Goal: Check status: Check status

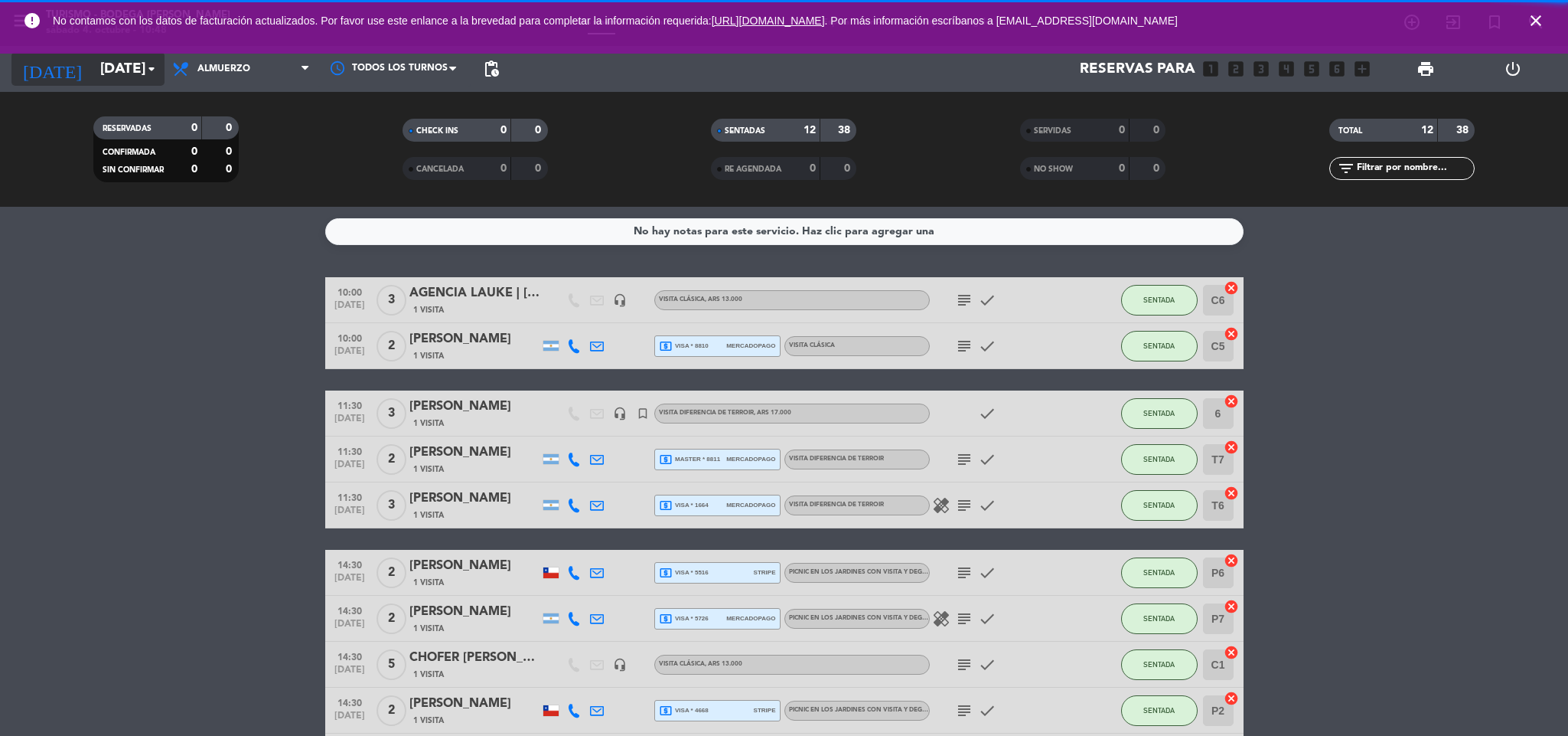
click at [126, 67] on input "[DATE]" at bounding box center [184, 69] width 184 height 32
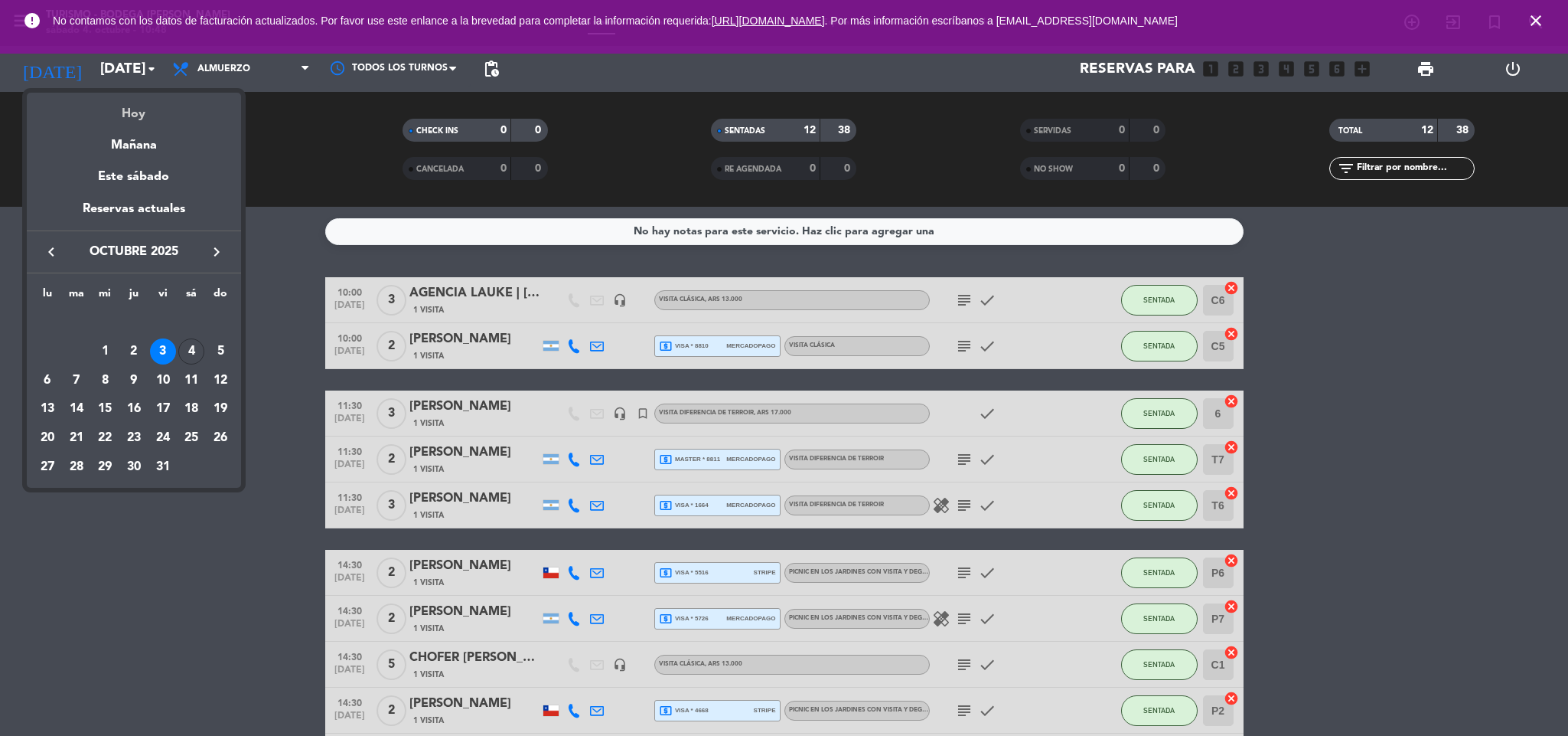
click at [124, 113] on div "Hoy" at bounding box center [134, 108] width 214 height 31
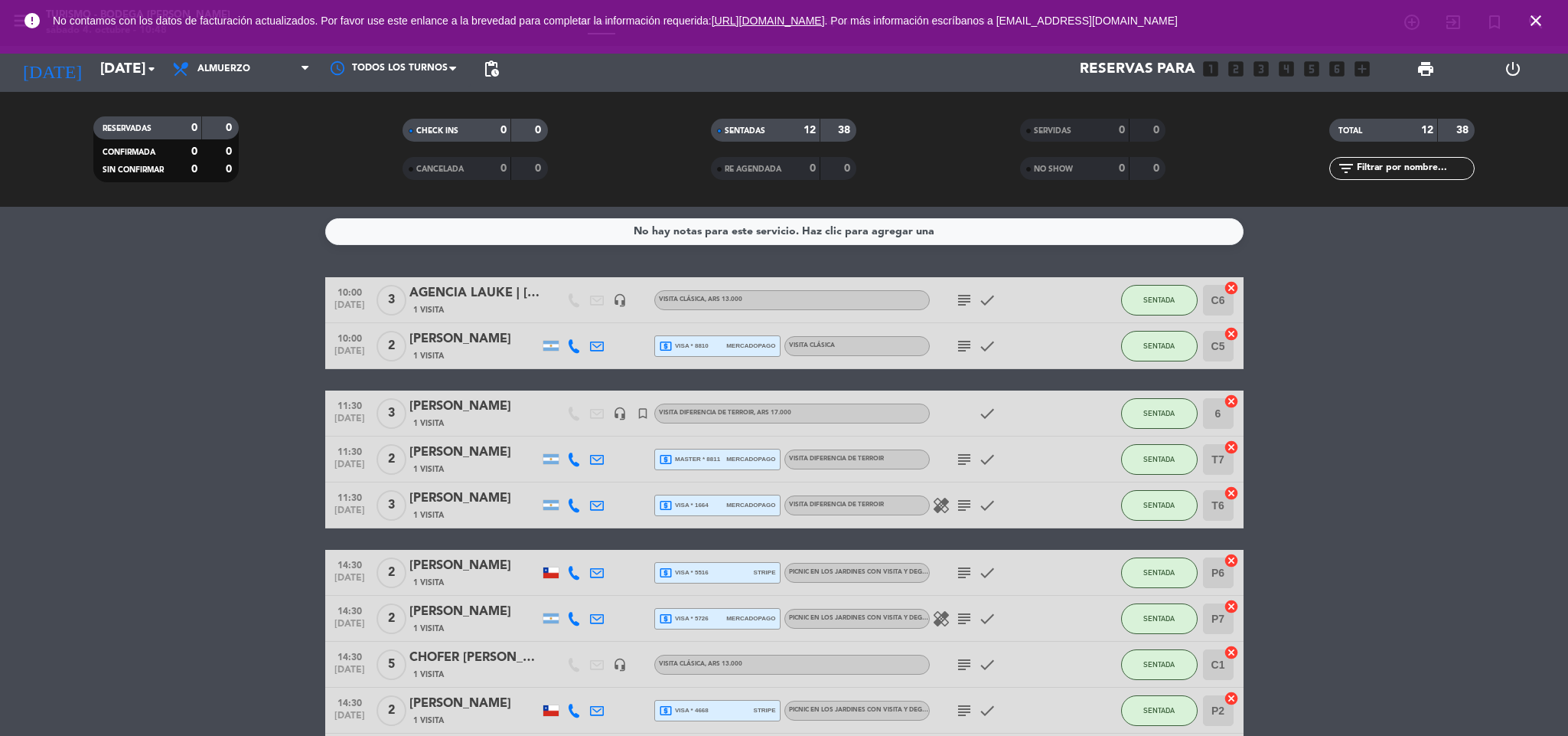
type input "[DATE]"
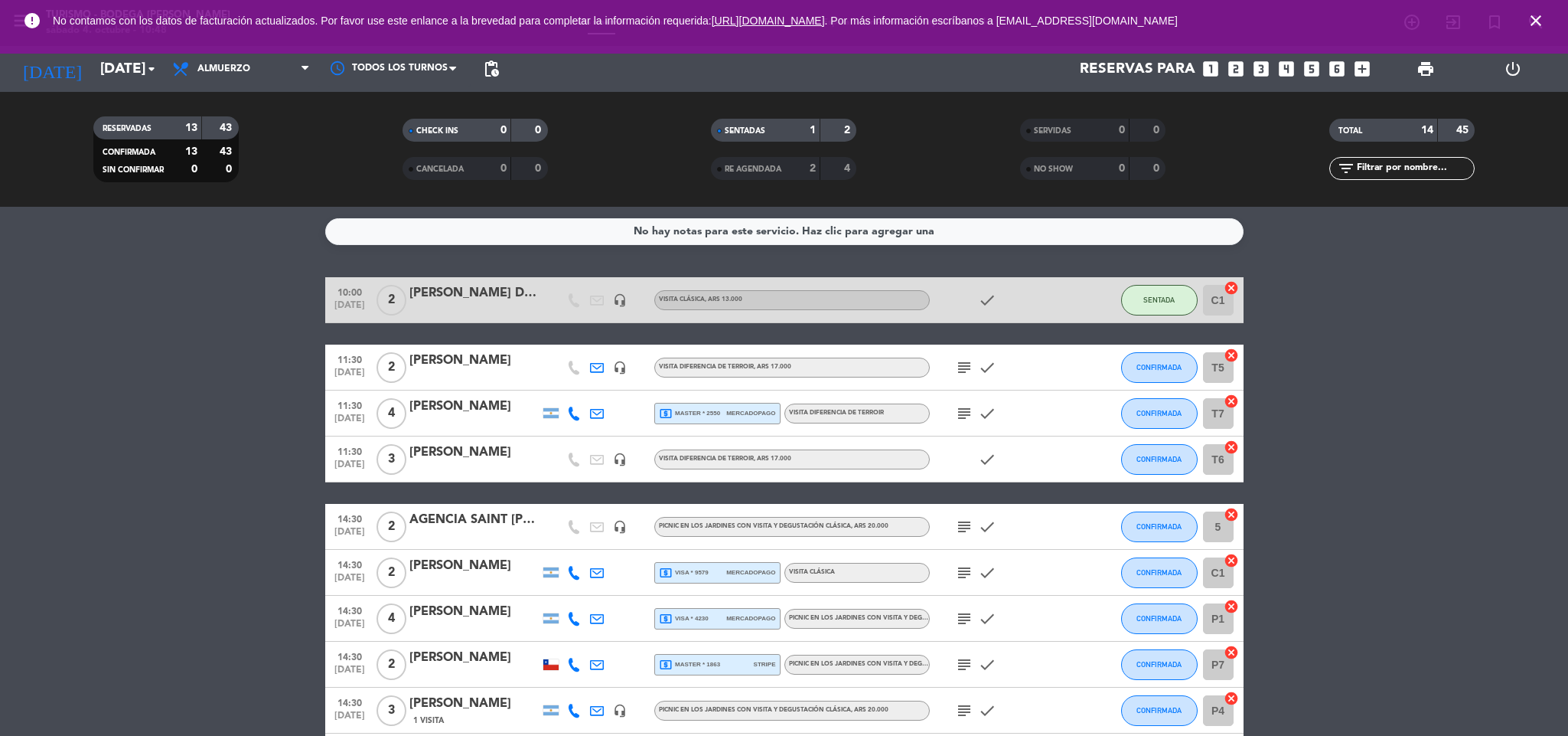
click at [233, 297] on bookings-row "10:00 [DATE] 2 [PERSON_NAME] Da [PERSON_NAME] headset_mic VISITA CLÁSICA , ARS …" at bounding box center [784, 631] width 1568 height 707
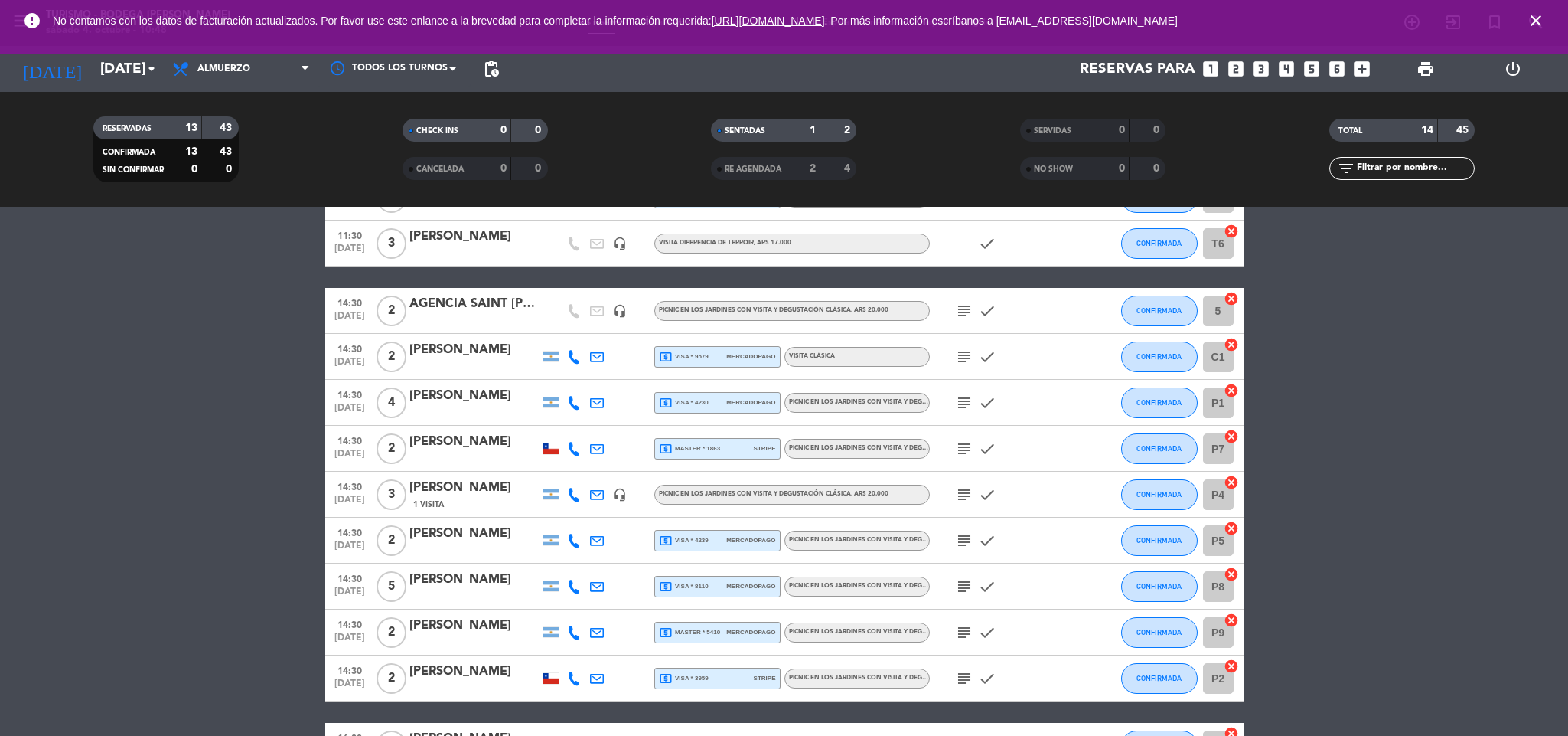
scroll to position [230, 0]
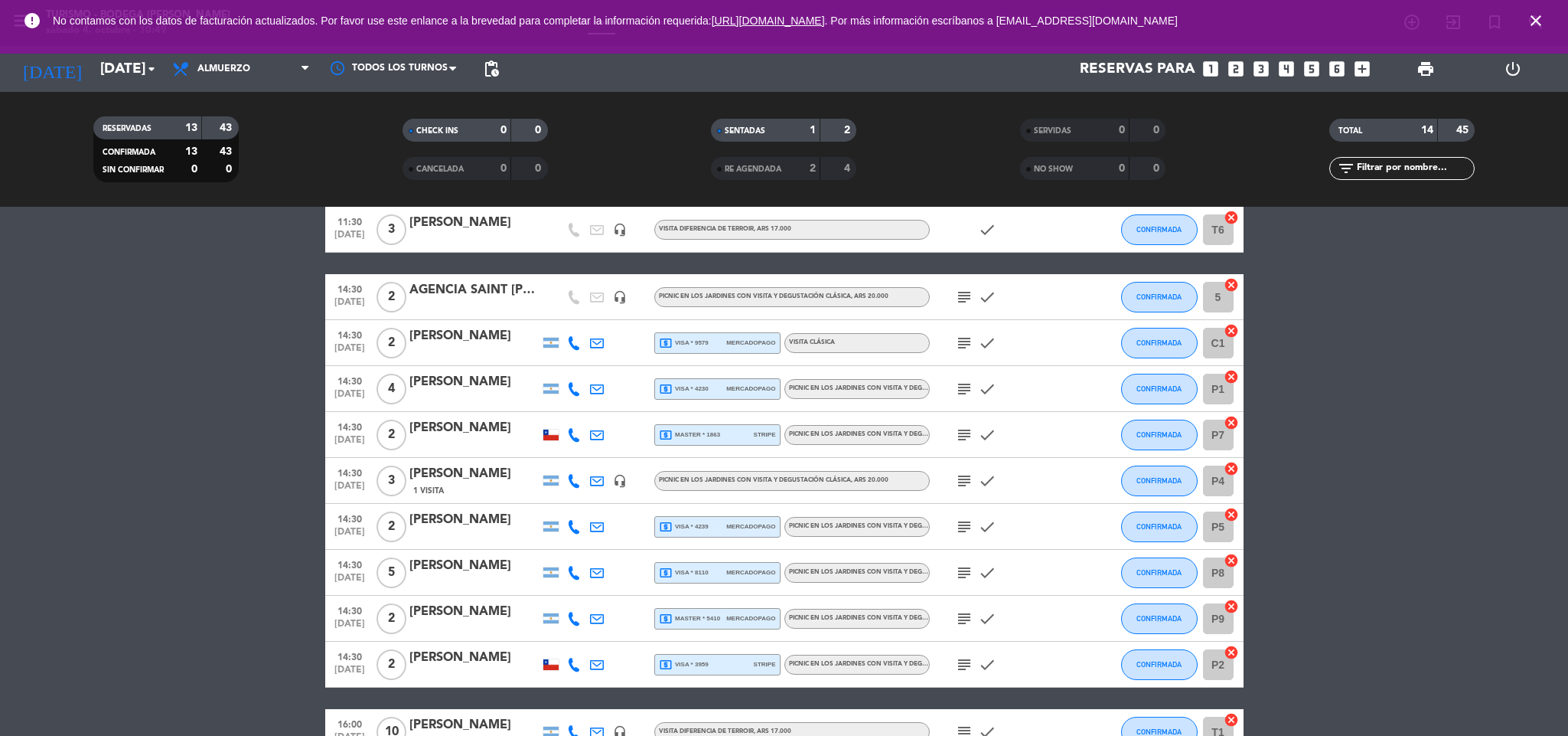
click at [958, 303] on icon "subject" at bounding box center [964, 297] width 18 height 18
click at [960, 350] on icon "subject" at bounding box center [964, 343] width 18 height 18
click at [962, 380] on icon "subject" at bounding box center [964, 388] width 18 height 18
click at [960, 432] on icon "subject" at bounding box center [964, 435] width 18 height 18
click at [967, 481] on icon "subject" at bounding box center [964, 480] width 18 height 18
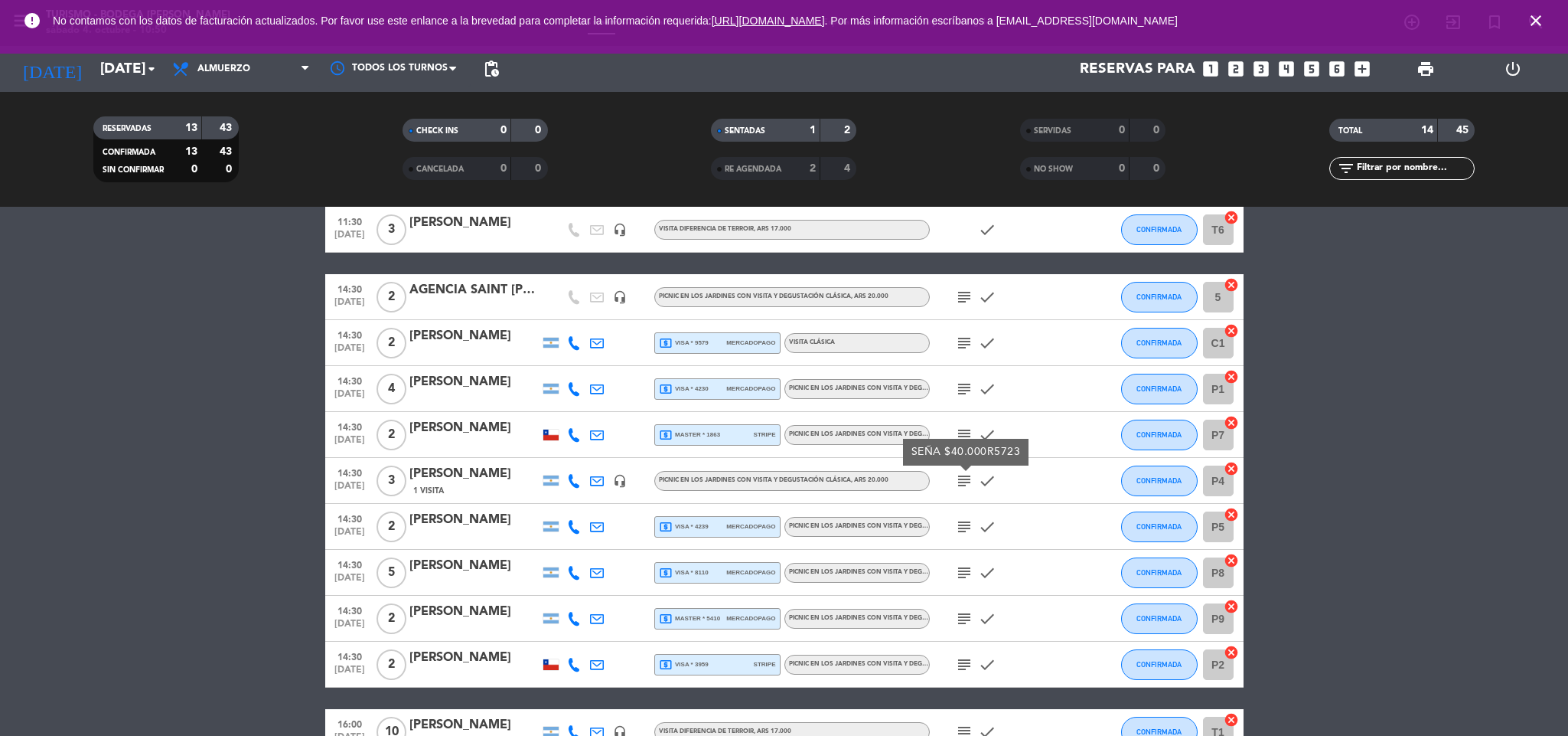
click at [969, 533] on icon "subject" at bounding box center [964, 526] width 18 height 18
click at [963, 577] on icon "subject" at bounding box center [964, 573] width 18 height 18
click at [965, 616] on icon "subject" at bounding box center [964, 618] width 18 height 18
